Goal: Find contact information: Find contact information

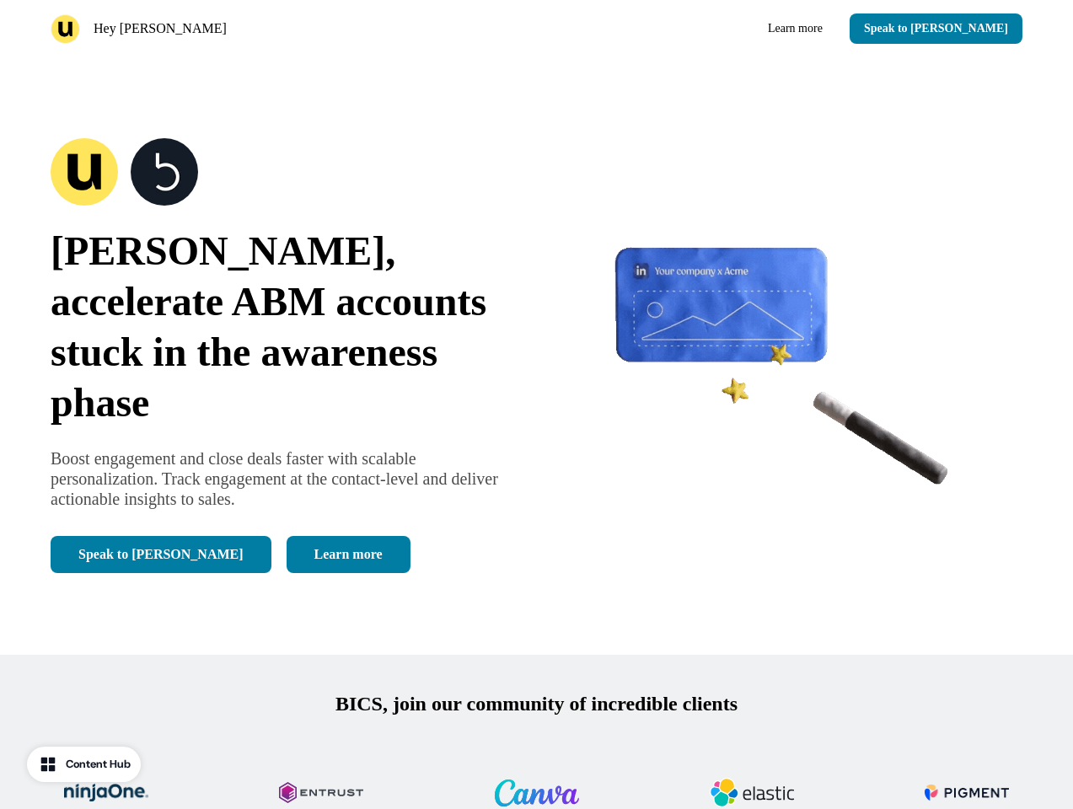
click at [536, 29] on div "Hey [PERSON_NAME] Learn more Speak to [PERSON_NAME]" at bounding box center [536, 28] width 1073 height 57
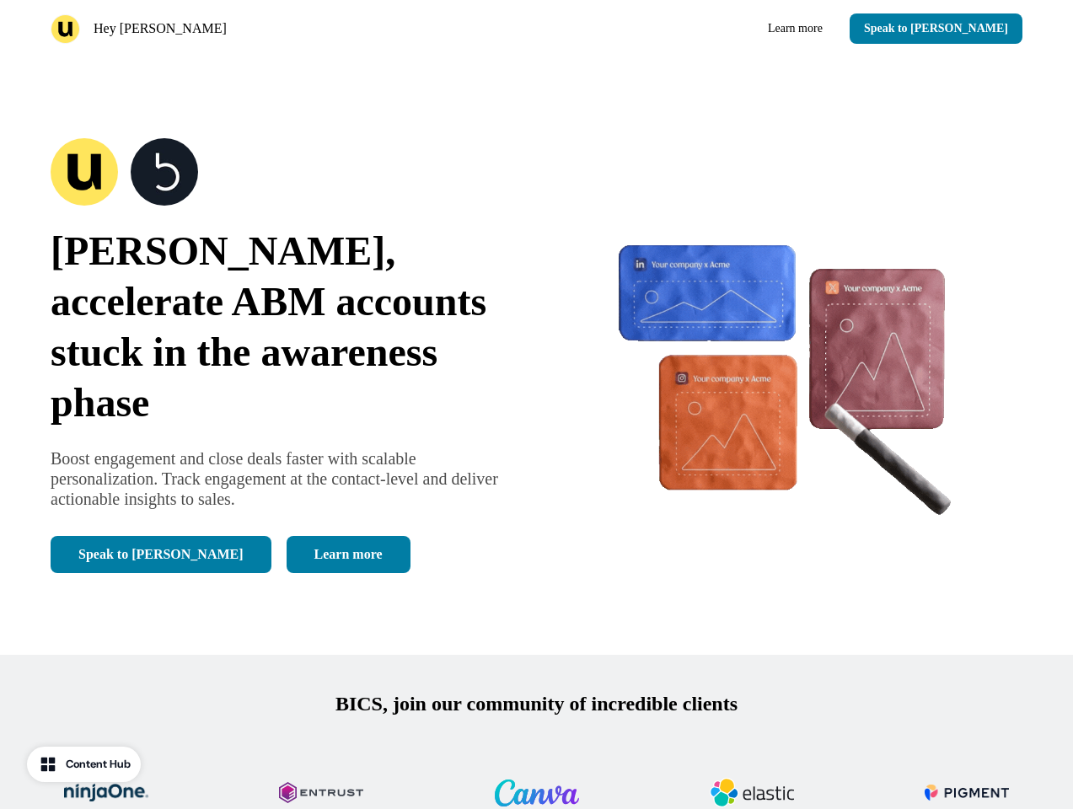
click at [290, 29] on div "Hey [PERSON_NAME]" at bounding box center [290, 28] width 479 height 29
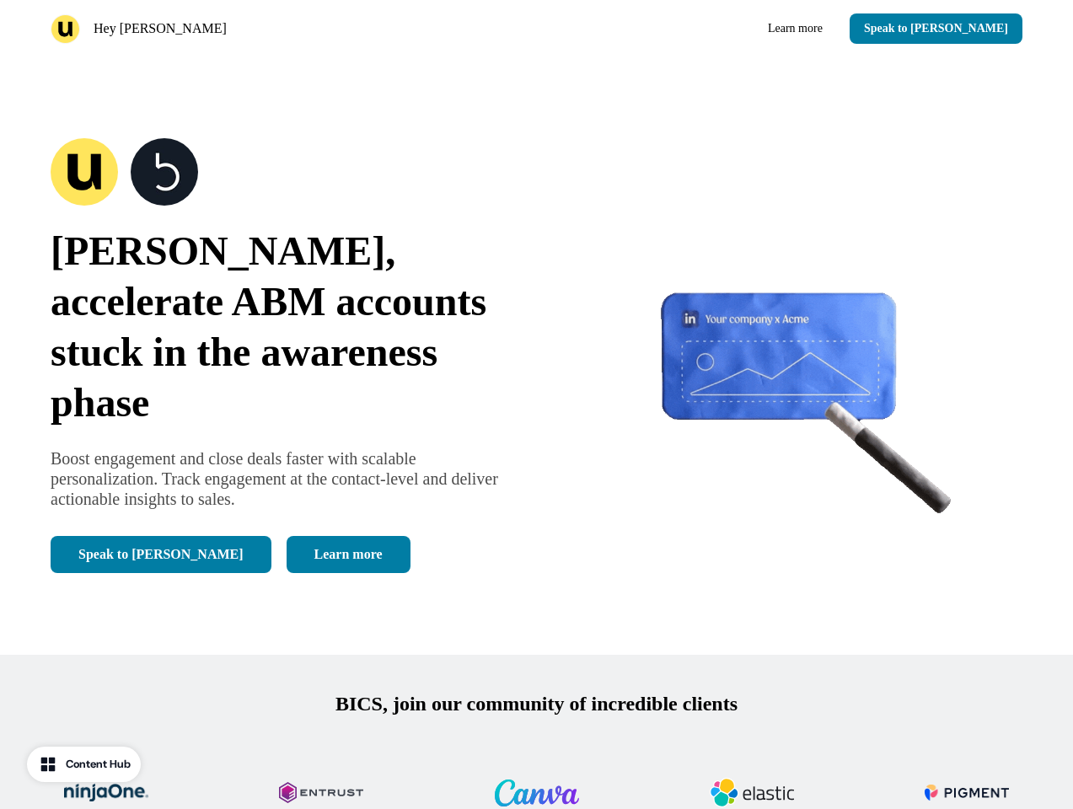
click at [783, 29] on div "Learn more Speak to [PERSON_NAME]" at bounding box center [782, 28] width 479 height 30
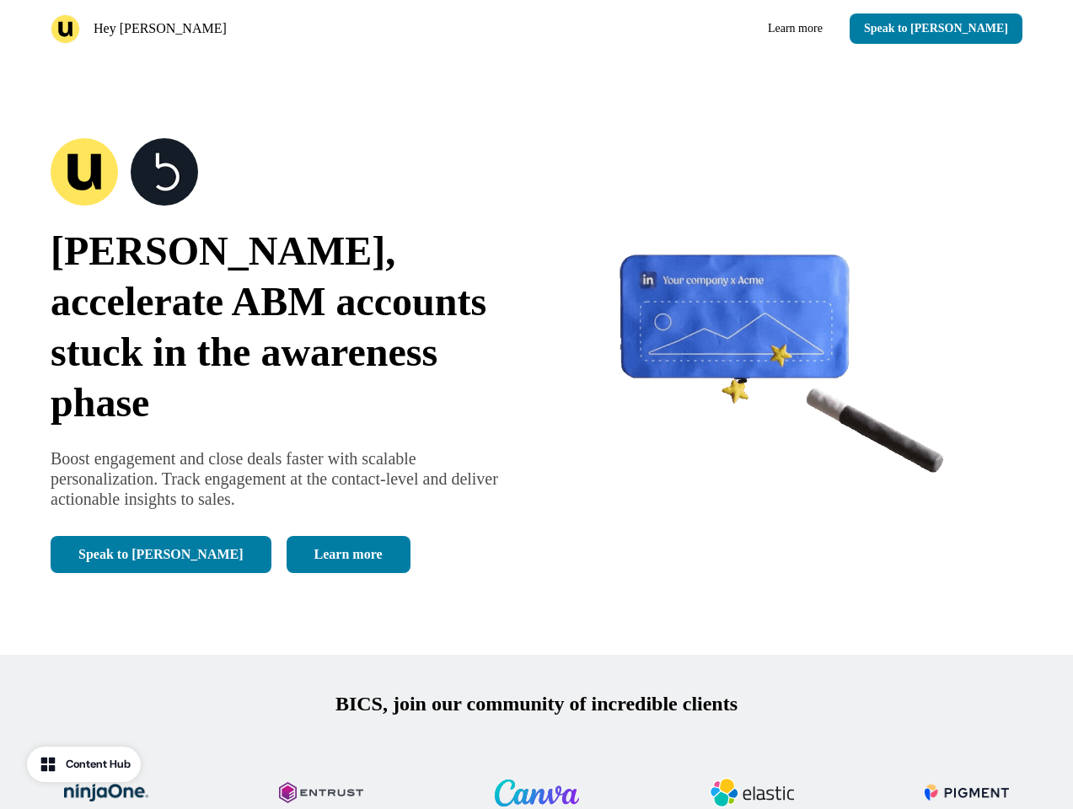
click at [966, 29] on button "Speak to [PERSON_NAME]" at bounding box center [935, 28] width 173 height 30
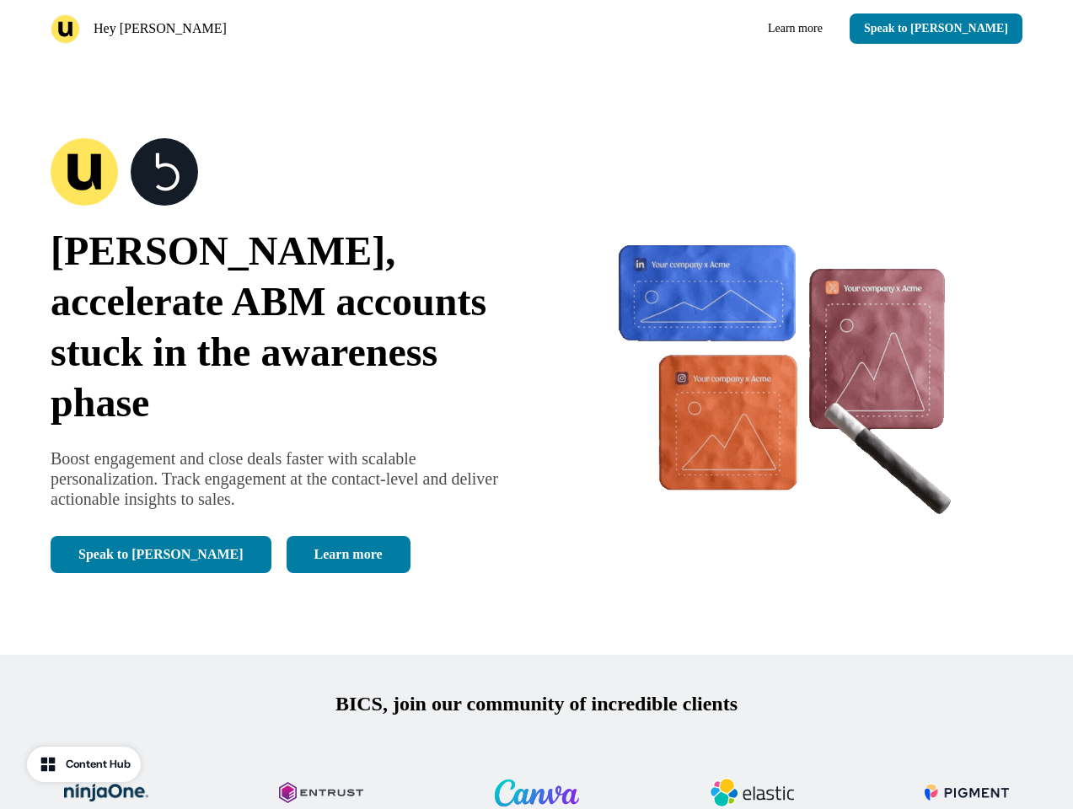
click at [536, 356] on div "[PERSON_NAME], accelerate ABM accounts stuck in the awareness phase Boost engag…" at bounding box center [536, 355] width 1073 height 597
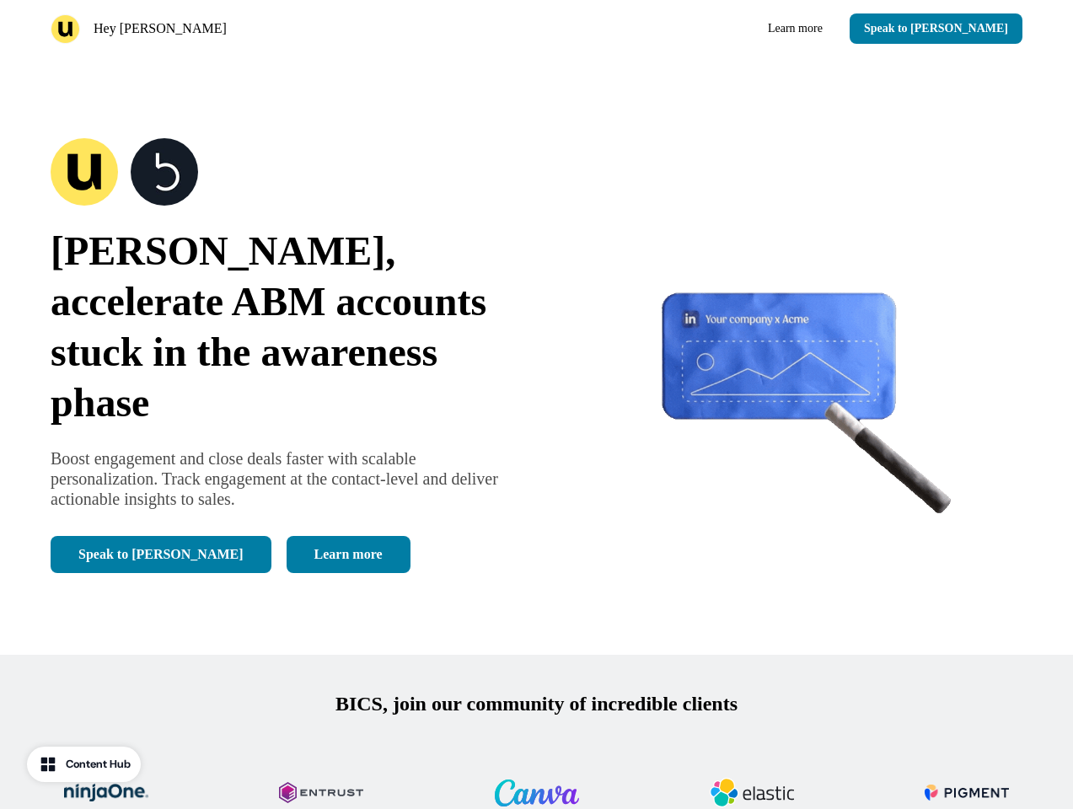
click at [281, 356] on span "[PERSON_NAME], accelerate ABM accounts stuck in the awareness phase" at bounding box center [269, 326] width 436 height 196
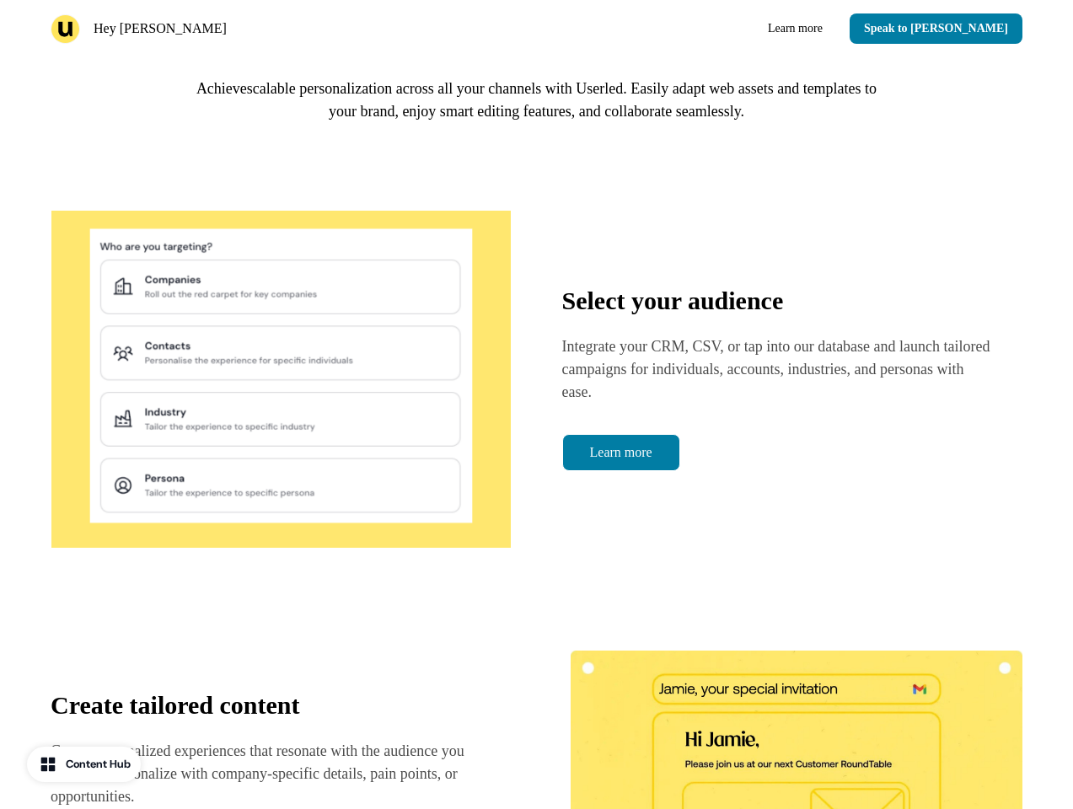
click at [281, 197] on div "How it works Convert your key accounts with scalable personalization and engage…" at bounding box center [536, 628] width 1073 height 1458
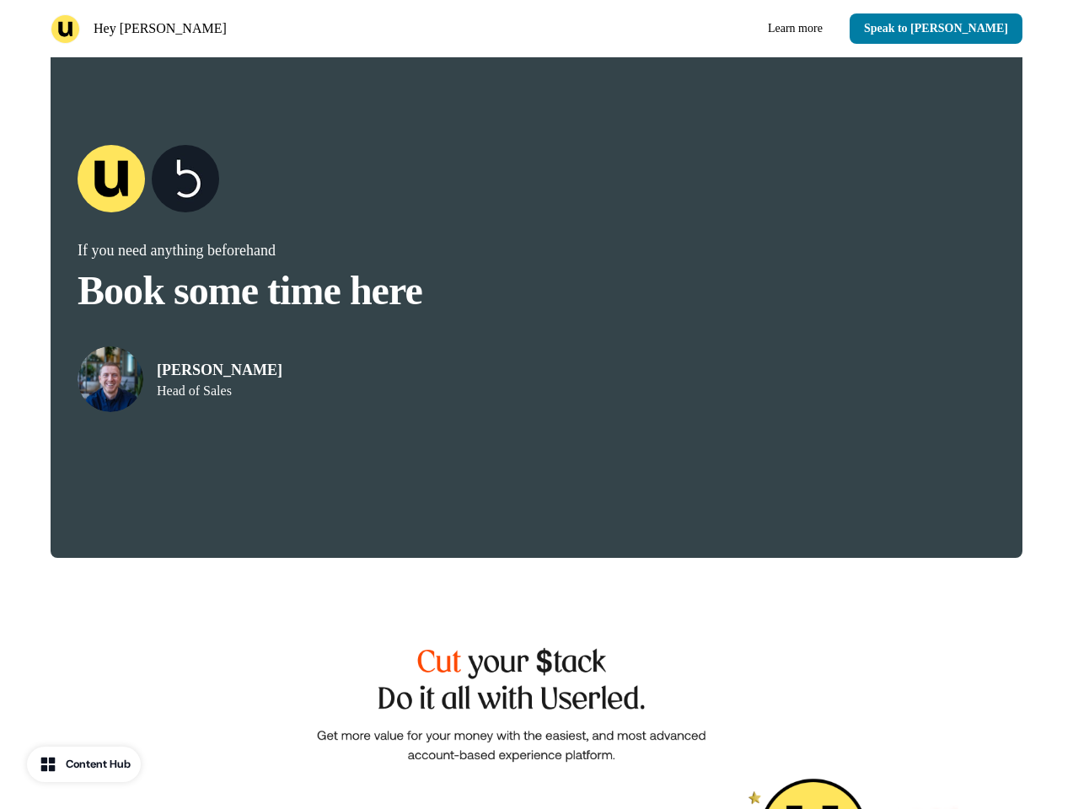
click at [536, 732] on img at bounding box center [536, 795] width 842 height 386
